Goal: Navigation & Orientation: Go to known website

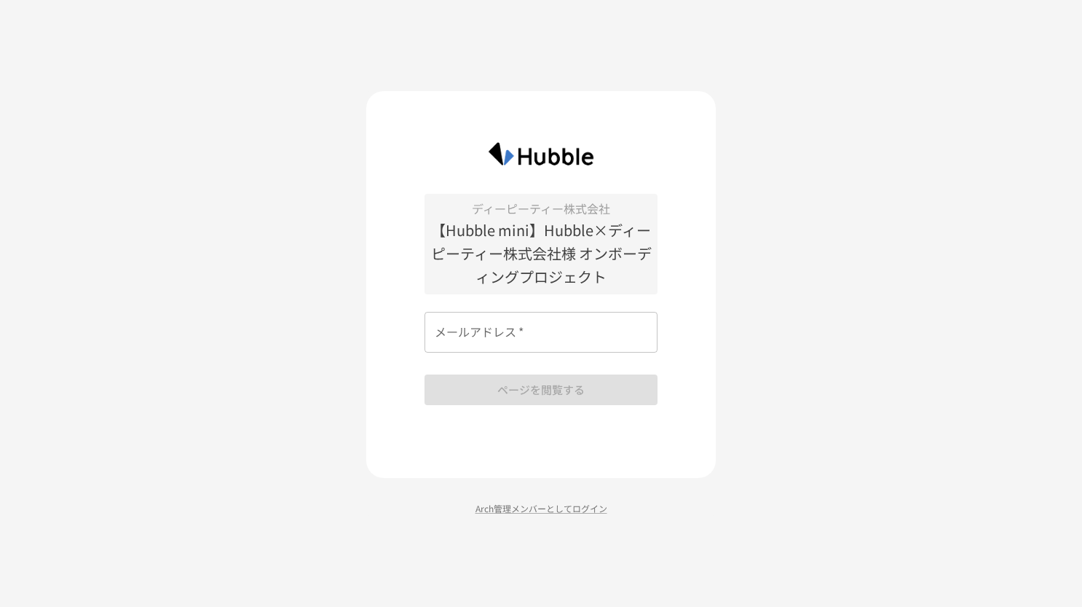
click at [518, 323] on input "メールアドレス   *" at bounding box center [541, 332] width 233 height 41
type input "**********"
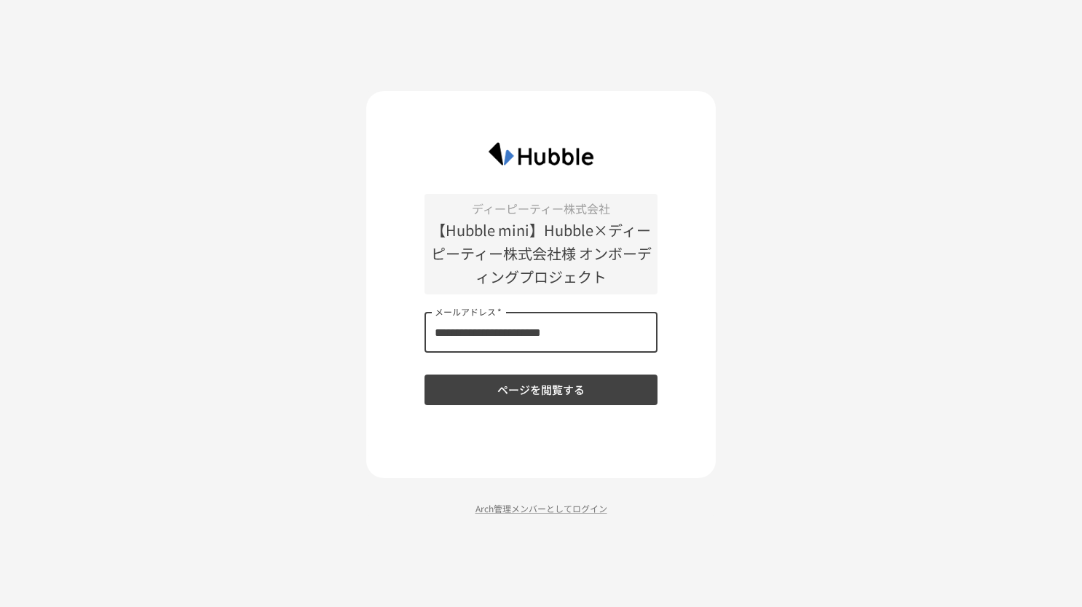
click at [535, 393] on button "ページを閲覧する" at bounding box center [541, 389] width 233 height 31
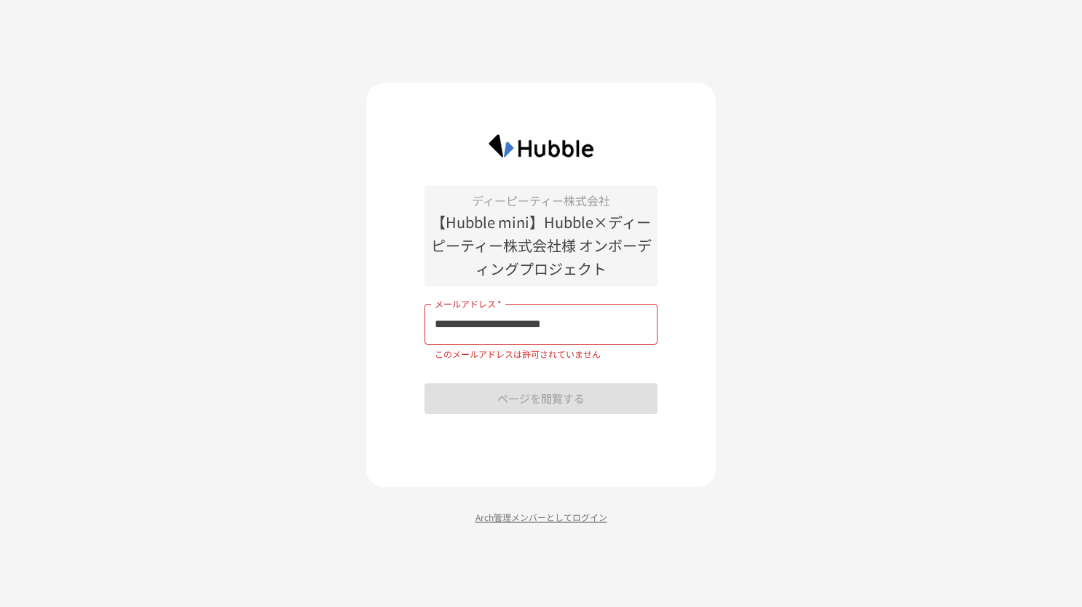
click at [588, 515] on p "Arch管理メンバーとしてログイン" at bounding box center [541, 517] width 350 height 14
